Goal: Check status: Check status

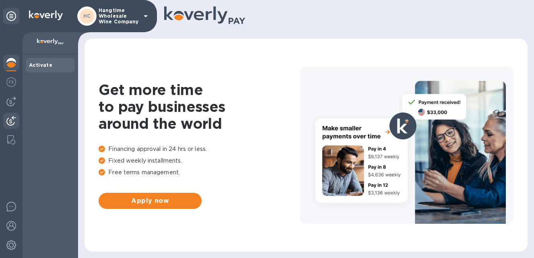
click at [12, 120] on img at bounding box center [11, 121] width 10 height 10
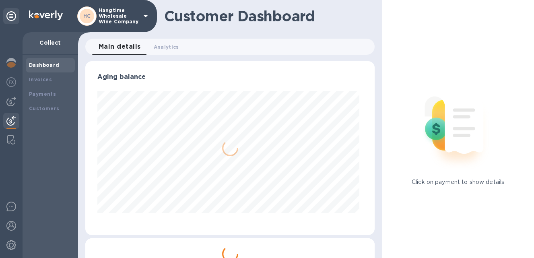
scroll to position [174, 286]
click at [41, 93] on b "Payments" at bounding box center [42, 94] width 27 height 6
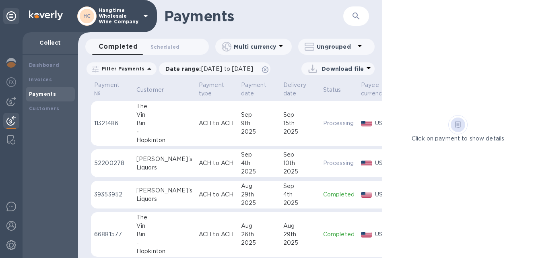
scroll to position [0, 50]
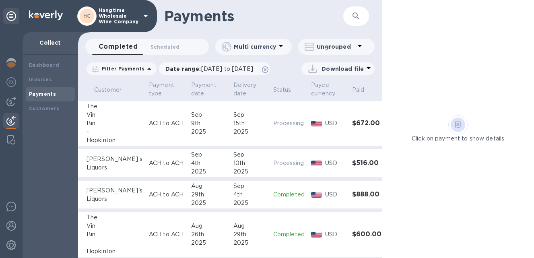
click at [195, 130] on div "2025" at bounding box center [209, 132] width 36 height 8
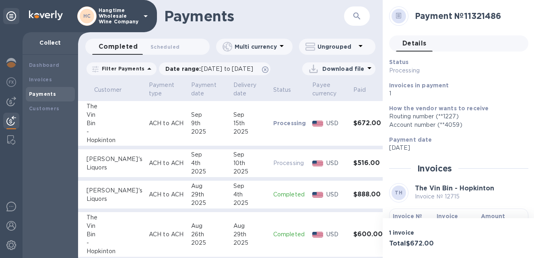
click at [453, 40] on div "Details 0" at bounding box center [462, 43] width 132 height 16
click at [398, 15] on icon at bounding box center [398, 15] width 3 height 0
